Goal: Task Accomplishment & Management: Manage account settings

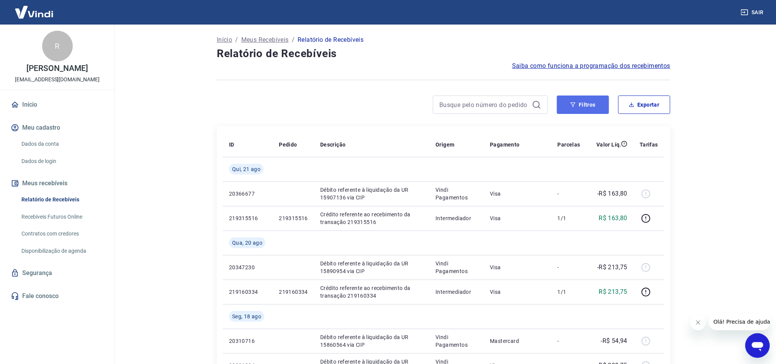
click at [572, 107] on button "Filtros" at bounding box center [583, 104] width 52 height 18
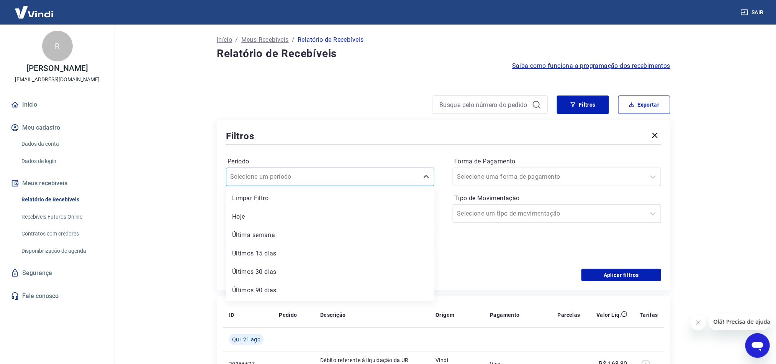
click at [372, 182] on div at bounding box center [322, 176] width 185 height 11
click at [320, 231] on div "Última semana" at bounding box center [330, 234] width 208 height 15
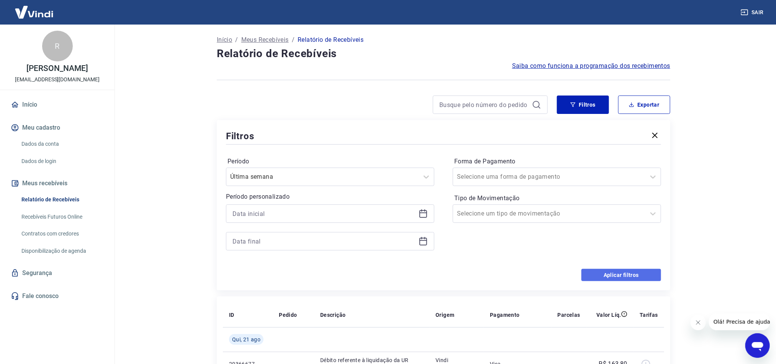
click at [592, 274] on button "Aplicar filtros" at bounding box center [621, 275] width 80 height 12
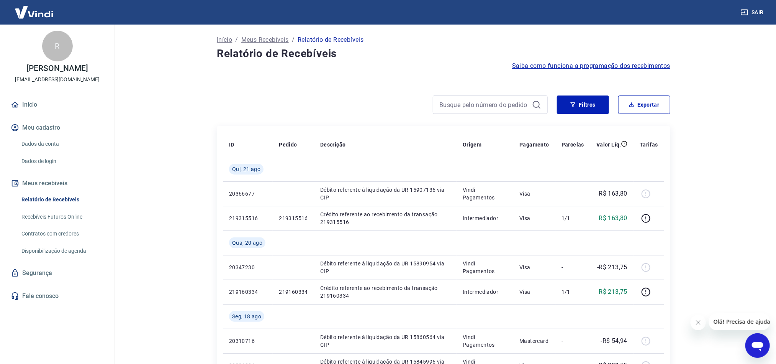
click at [586, 92] on div "Início / Meus Recebíveis / Relatório de Recebíveis Relatório de Recebíveis Saib…" at bounding box center [444, 309] width 472 height 568
click at [586, 98] on button "Filtros" at bounding box center [583, 104] width 52 height 18
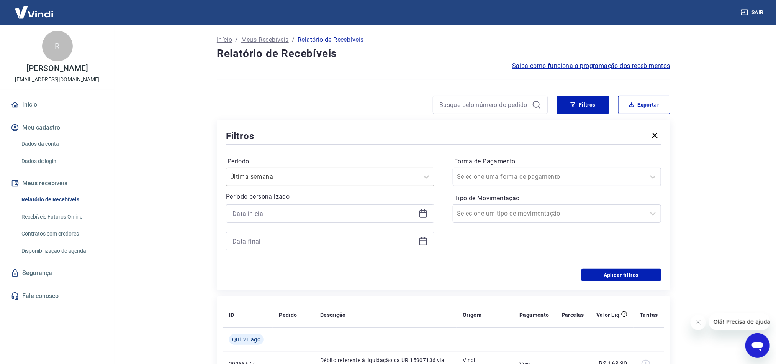
click at [378, 177] on div at bounding box center [322, 176] width 185 height 11
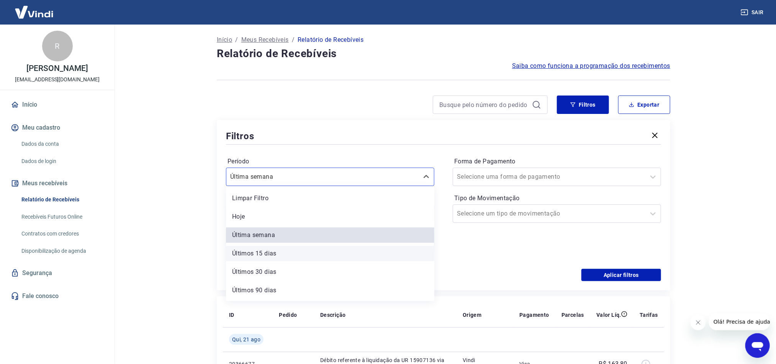
click at [296, 254] on div "Últimos 15 dias" at bounding box center [330, 253] width 208 height 15
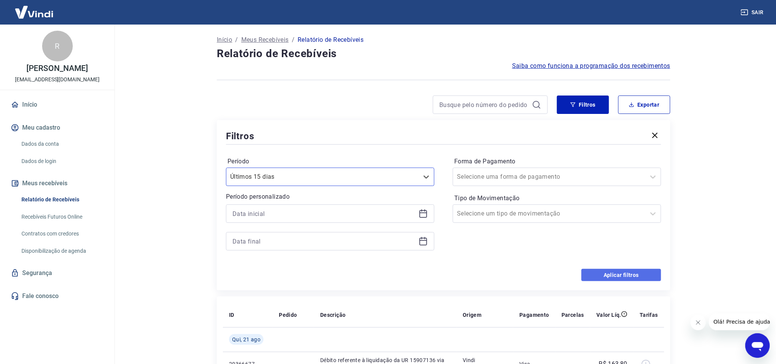
click at [619, 274] on button "Aplicar filtros" at bounding box center [621, 275] width 80 height 12
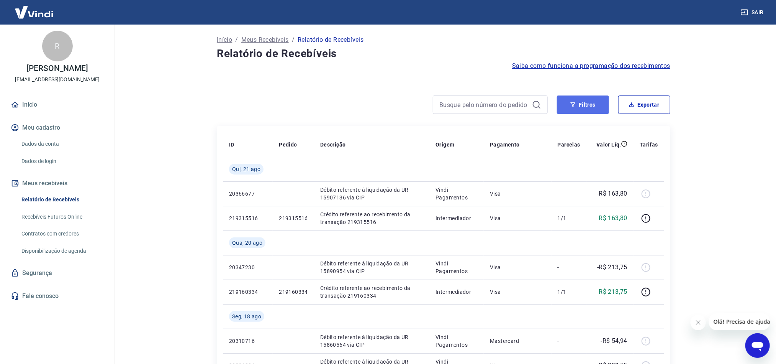
click at [592, 106] on button "Filtros" at bounding box center [583, 104] width 52 height 18
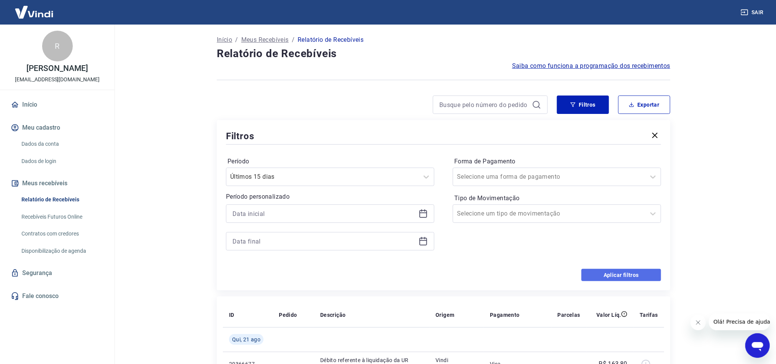
click at [605, 275] on button "Aplicar filtros" at bounding box center [621, 275] width 80 height 12
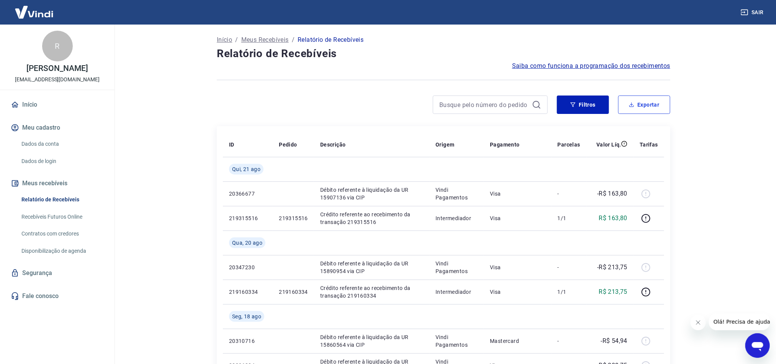
click at [640, 100] on button "Exportar" at bounding box center [644, 104] width 52 height 18
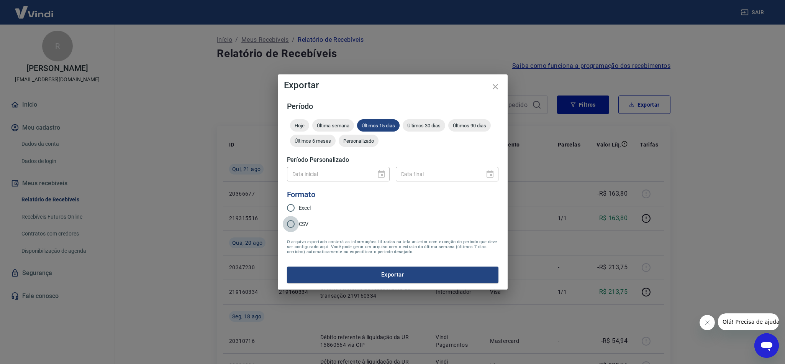
click at [291, 224] on input "CSV" at bounding box center [291, 224] width 16 height 16
radio input "true"
click at [400, 275] on button "Exportar" at bounding box center [392, 274] width 211 height 16
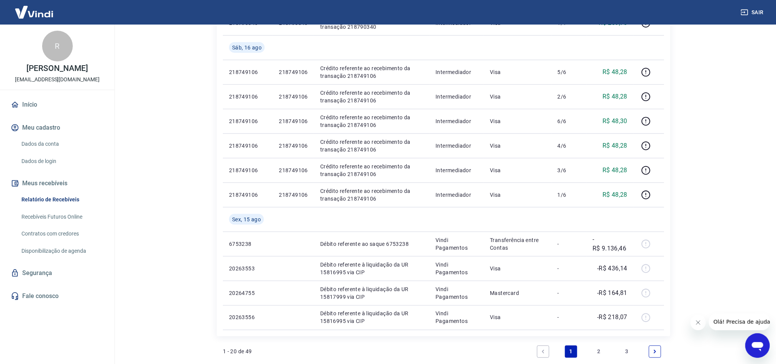
scroll to position [466, 0]
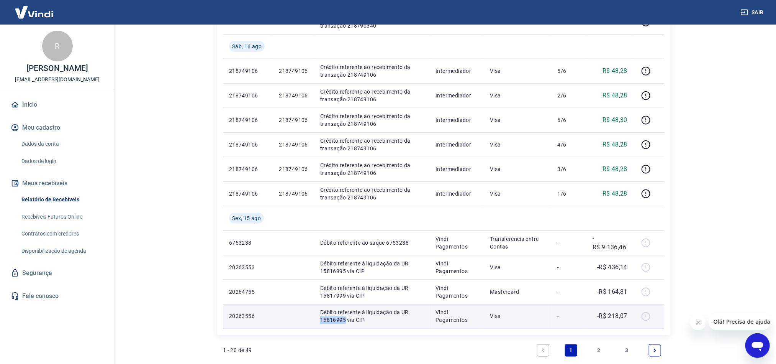
drag, startPoint x: 319, startPoint y: 318, endPoint x: 344, endPoint y: 318, distance: 24.5
click at [344, 318] on p "Débito referente à liquidação da UR 15816995 via CIP" at bounding box center [371, 315] width 103 height 15
copy p "15816995"
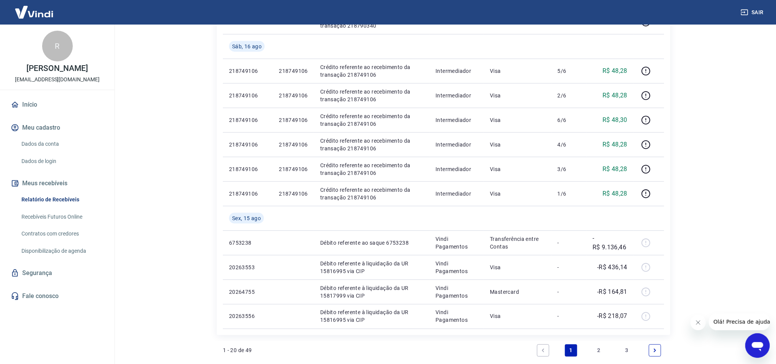
click at [653, 348] on icon "Next page" at bounding box center [654, 349] width 5 height 5
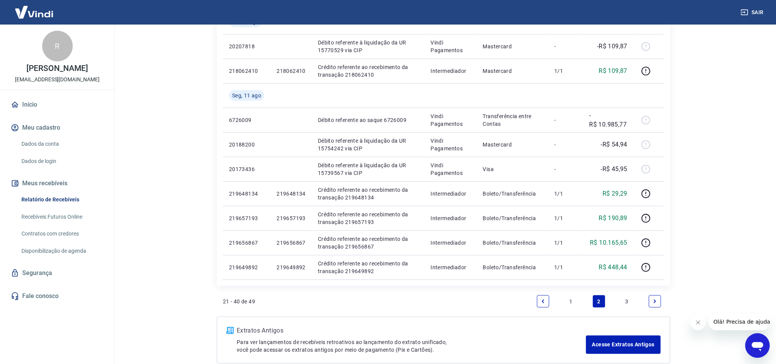
scroll to position [508, 0]
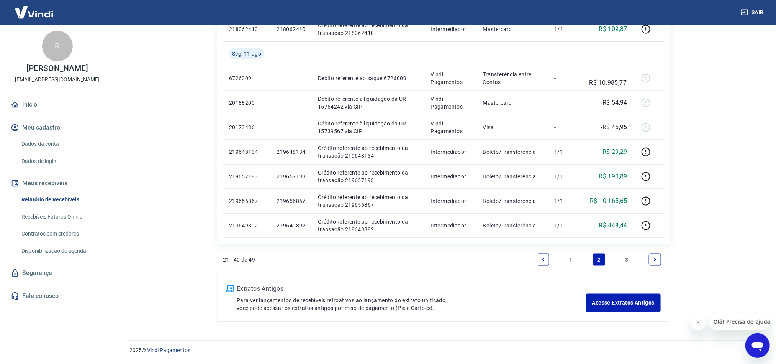
click at [570, 258] on link "1" at bounding box center [571, 259] width 12 height 12
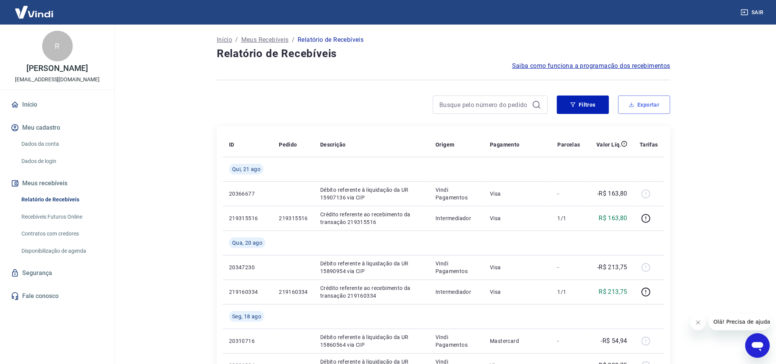
click at [643, 110] on button "Exportar" at bounding box center [644, 104] width 52 height 18
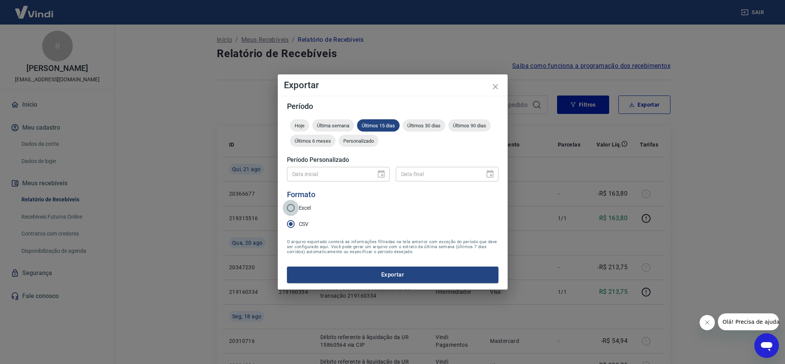
click at [289, 207] on input "Excel" at bounding box center [291, 208] width 16 height 16
radio input "true"
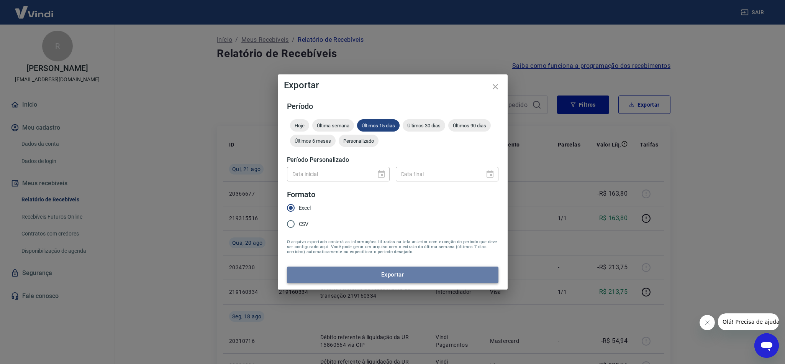
click at [399, 271] on button "Exportar" at bounding box center [392, 274] width 211 height 16
